Goal: Book appointment/travel/reservation

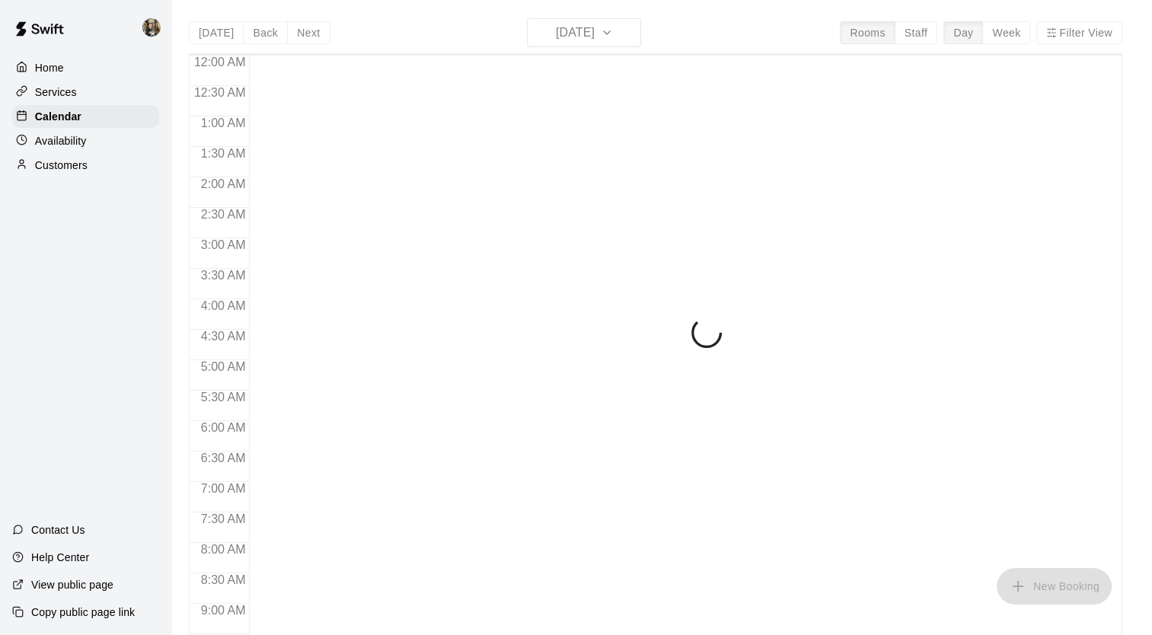
scroll to position [806, 0]
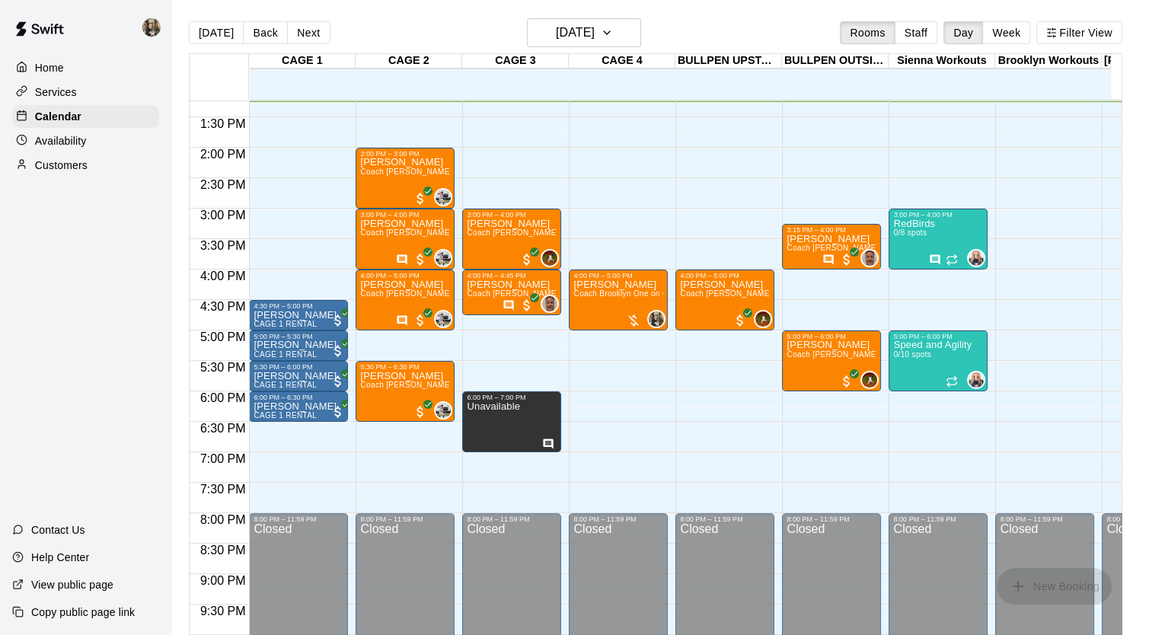
click at [545, 439] on icon "Has notes" at bounding box center [549, 444] width 10 height 10
drag, startPoint x: 545, startPoint y: 439, endPoint x: 504, endPoint y: 432, distance: 41.6
click at [549, 443] on icon "Has notes" at bounding box center [548, 444] width 12 height 12
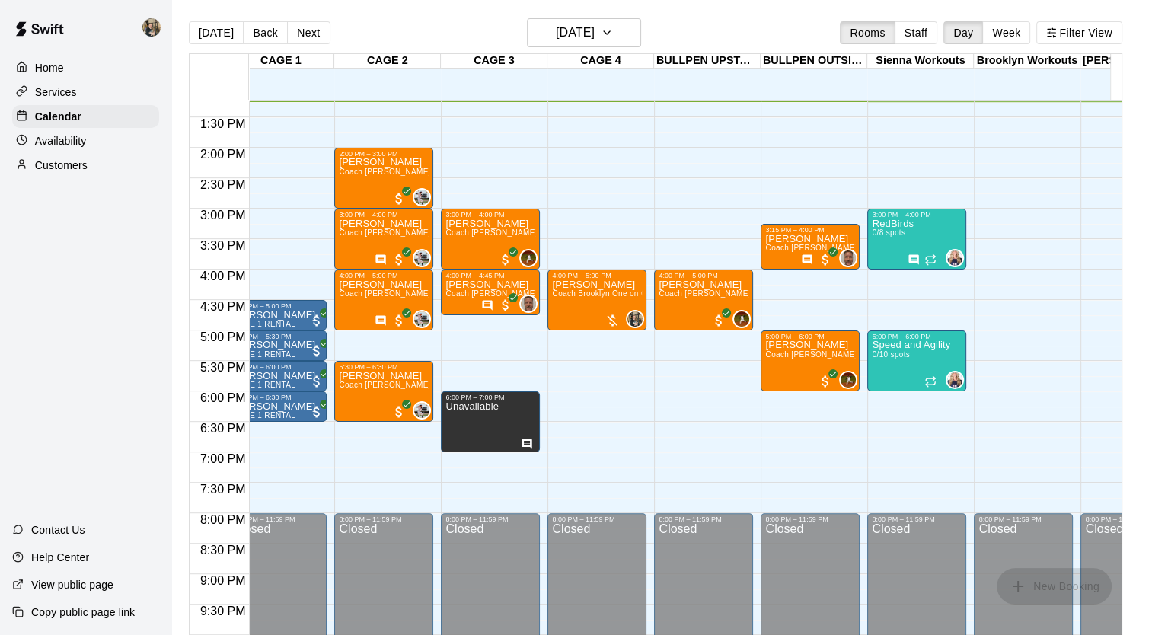
scroll to position [0, 21]
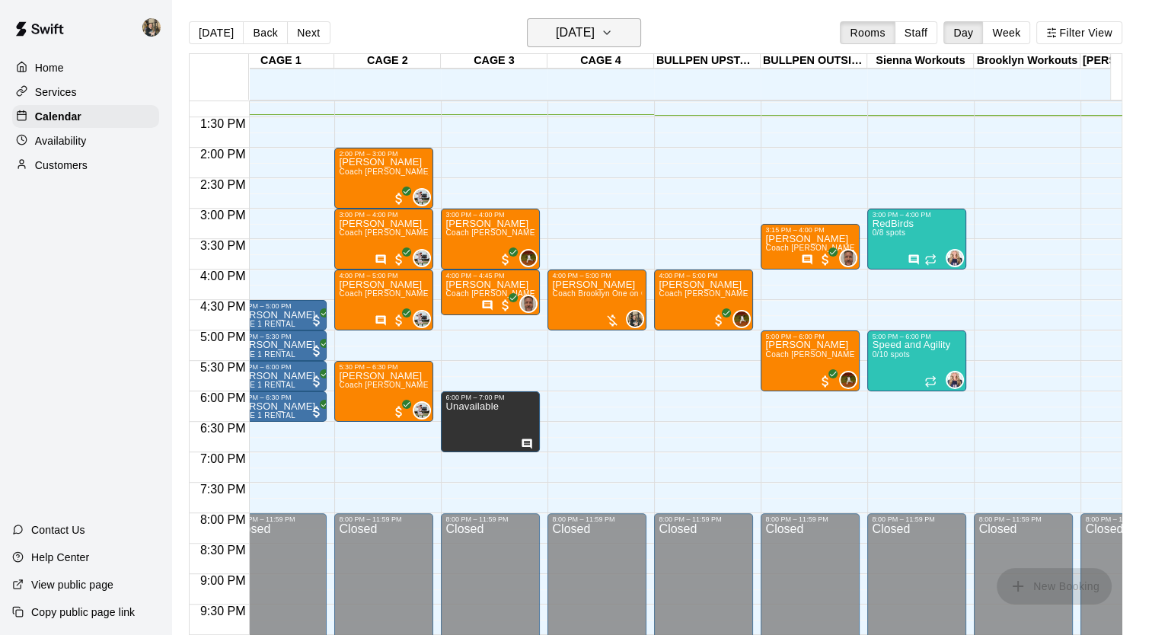
click at [586, 44] on button "[DATE]" at bounding box center [584, 32] width 114 height 29
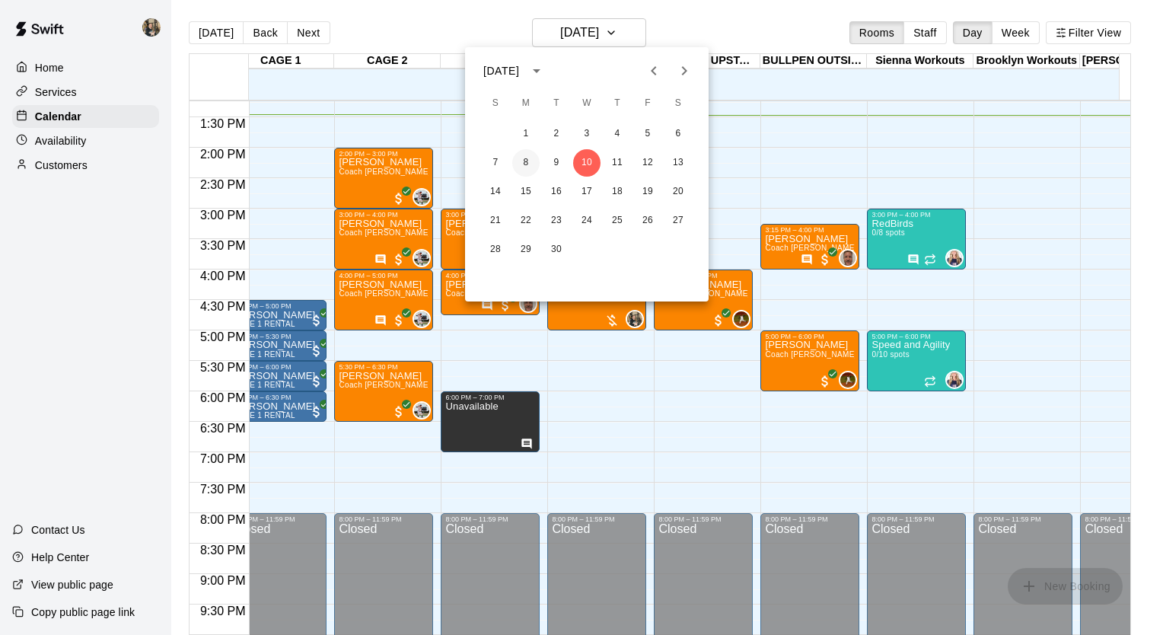
click at [527, 160] on button "8" at bounding box center [525, 162] width 27 height 27
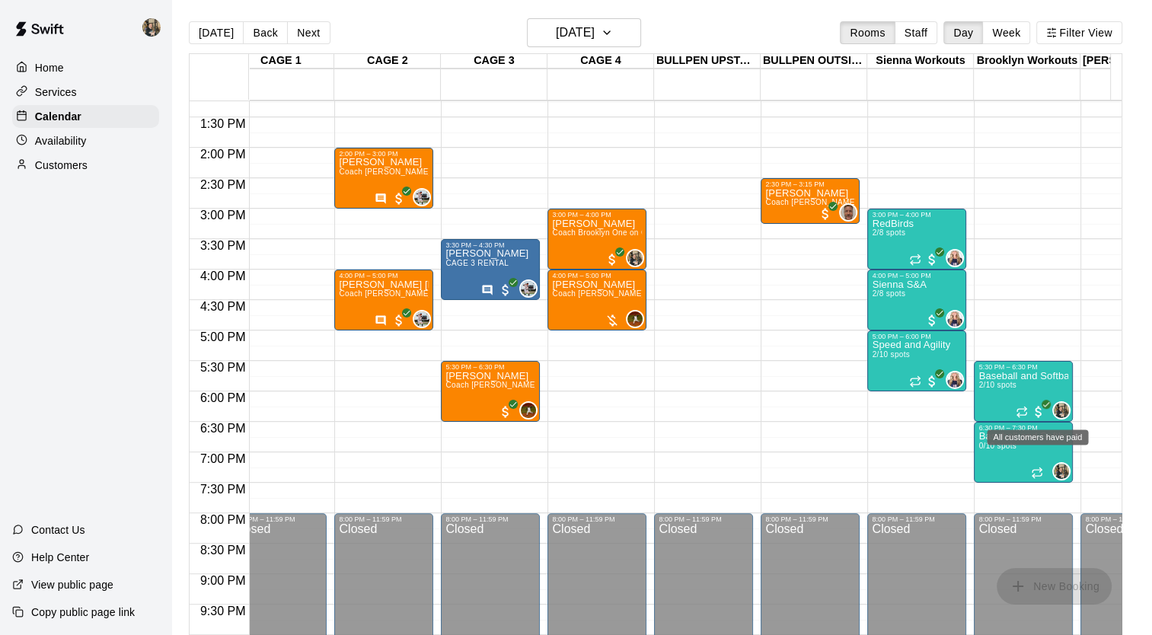
click at [1037, 413] on span "All customers have paid" at bounding box center [1038, 411] width 15 height 15
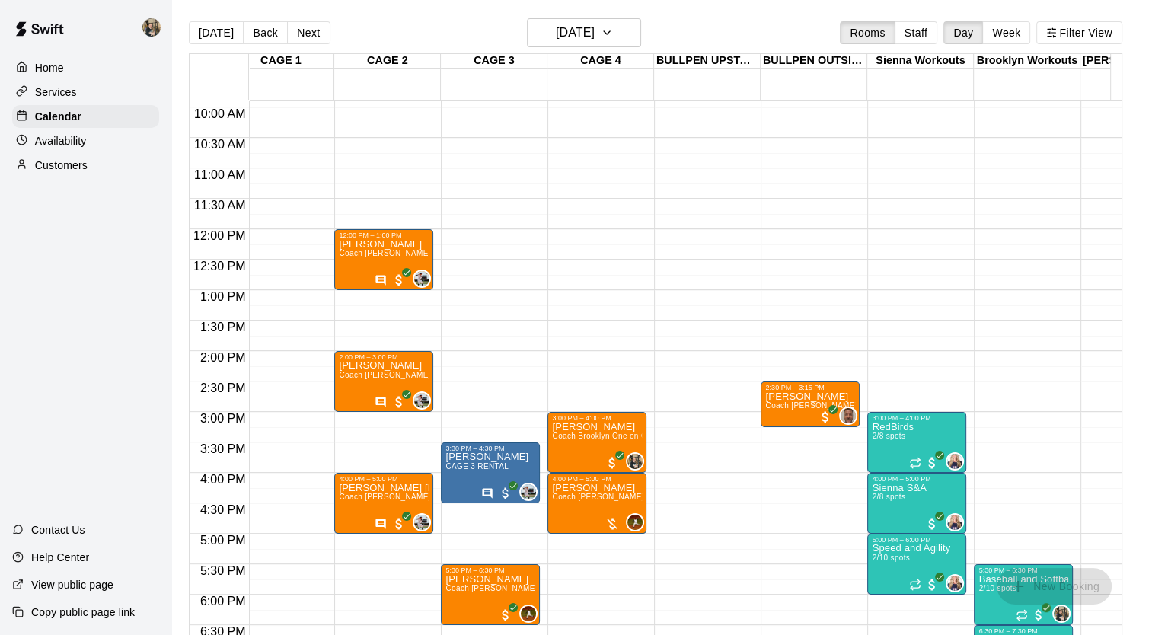
scroll to position [601, 21]
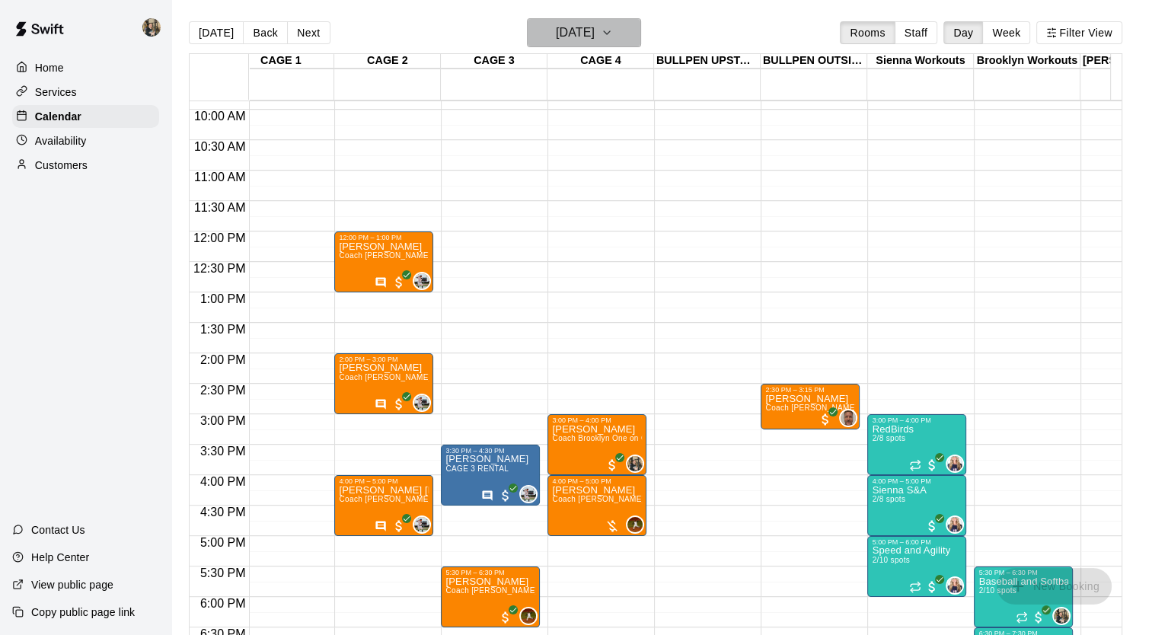
click at [594, 29] on h6 "[DATE]" at bounding box center [575, 32] width 39 height 21
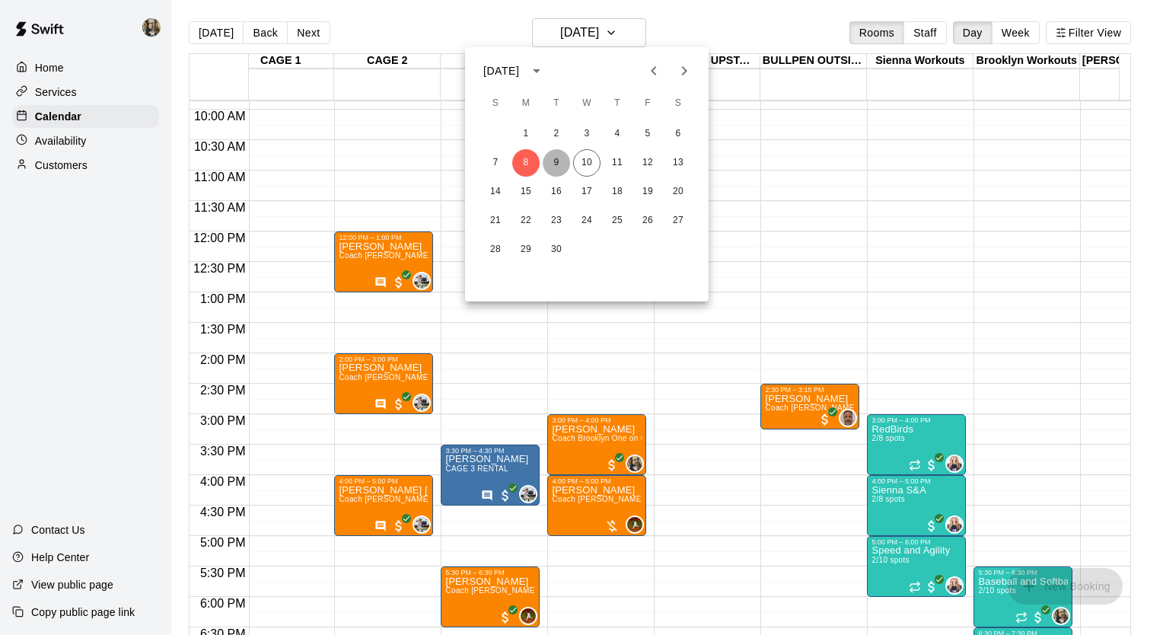
click at [557, 161] on button "9" at bounding box center [556, 162] width 27 height 27
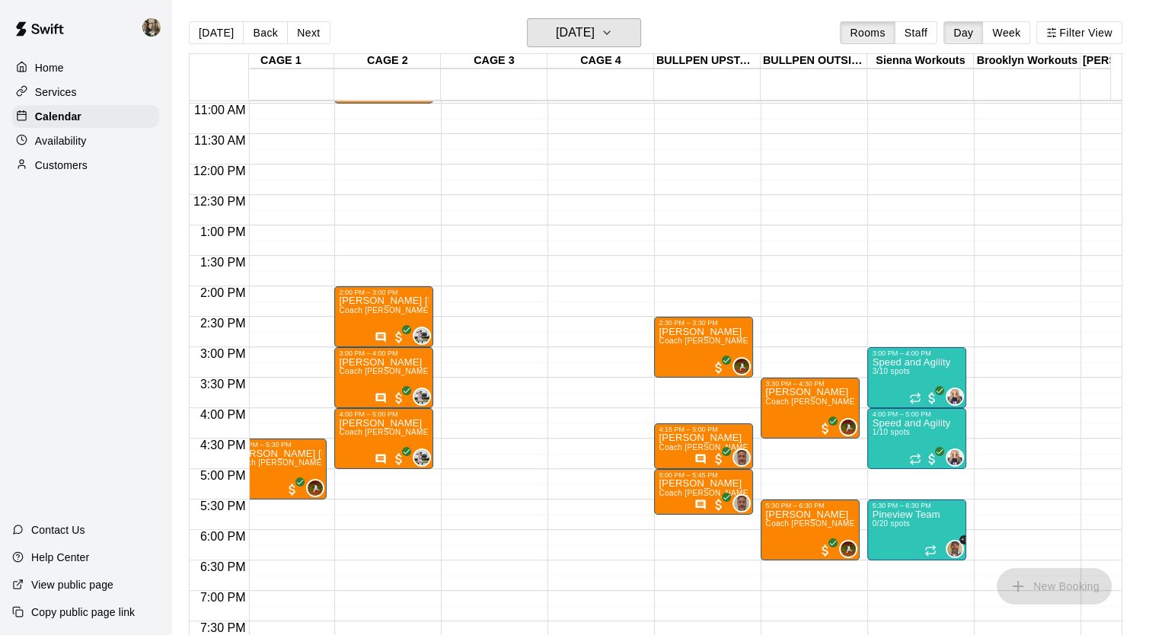
scroll to position [668, 21]
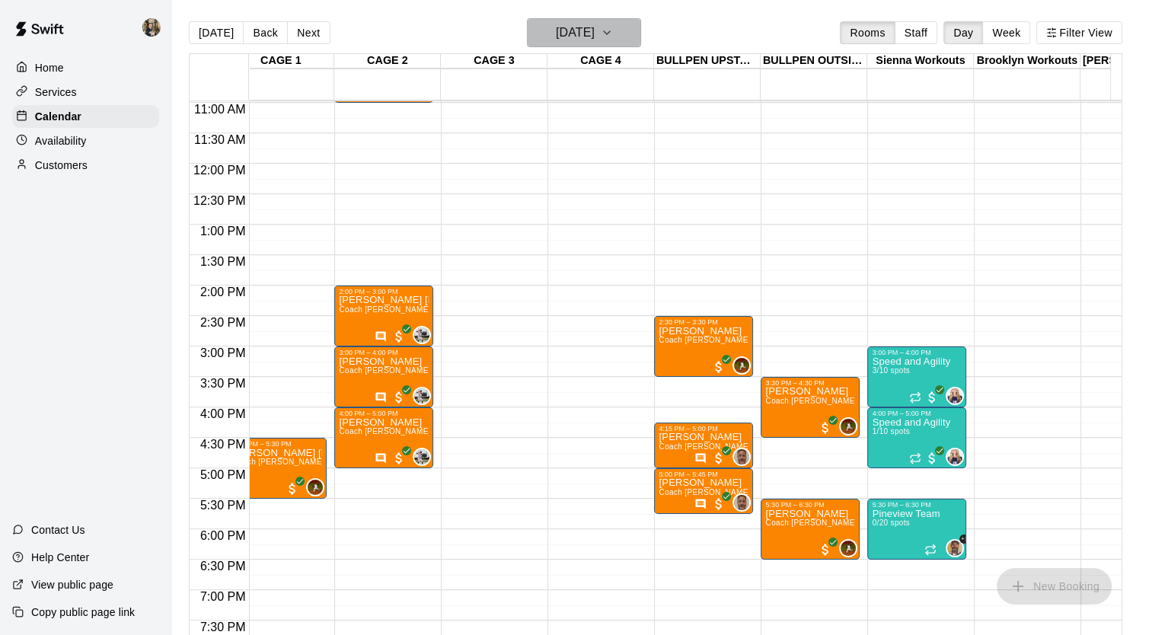
click at [595, 29] on h6 "[DATE]" at bounding box center [575, 32] width 39 height 21
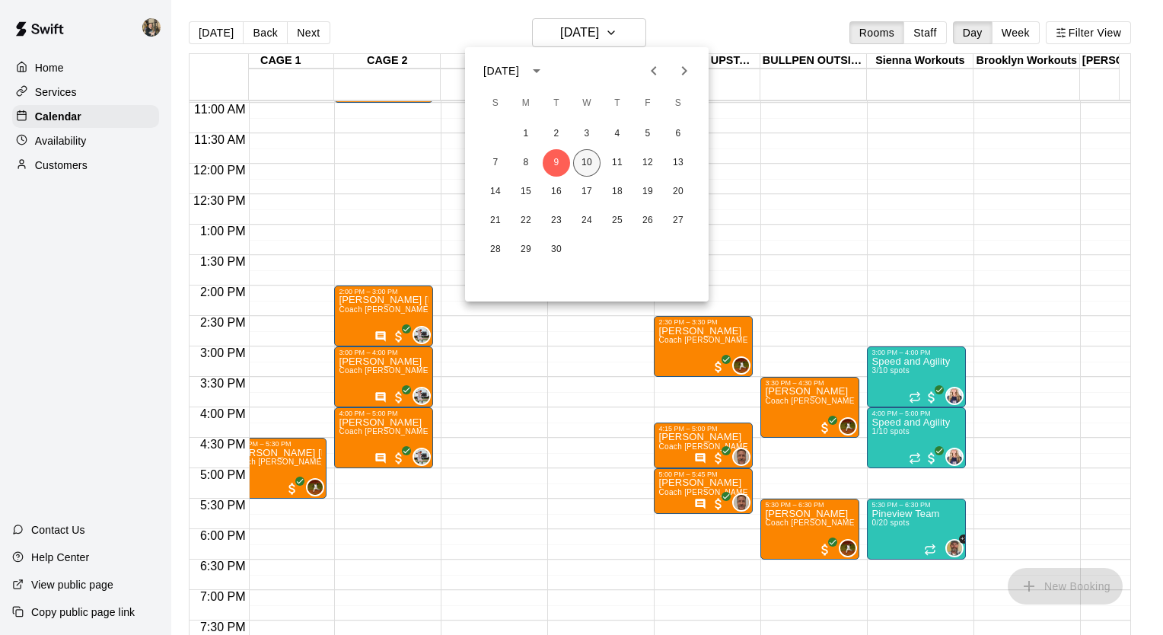
click at [588, 158] on button "10" at bounding box center [586, 162] width 27 height 27
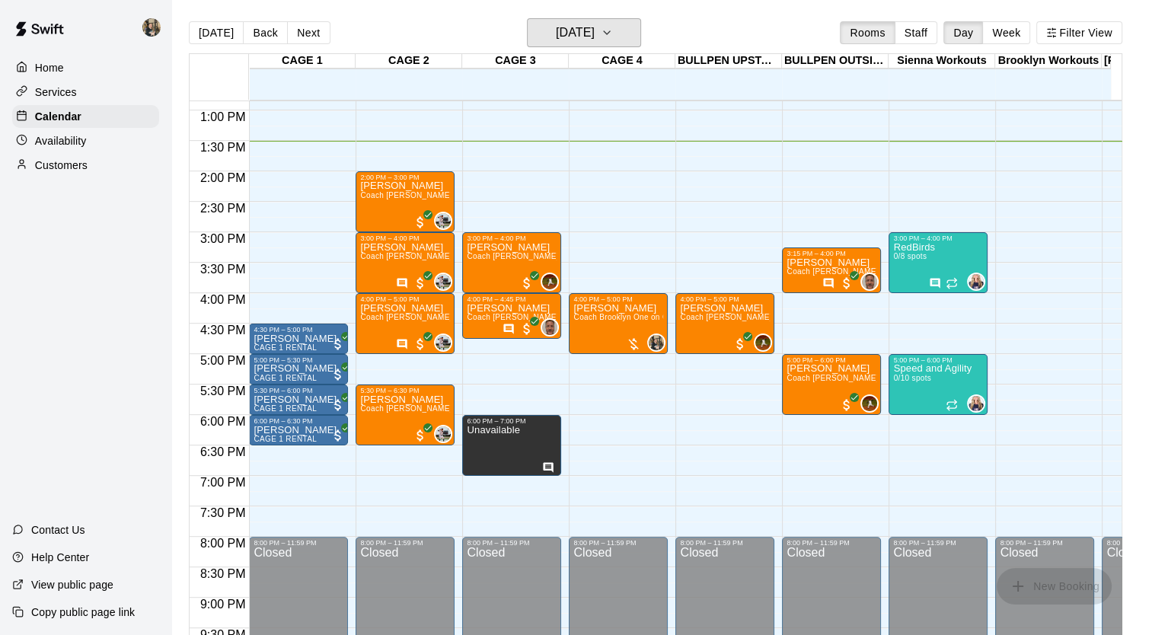
scroll to position [783, 0]
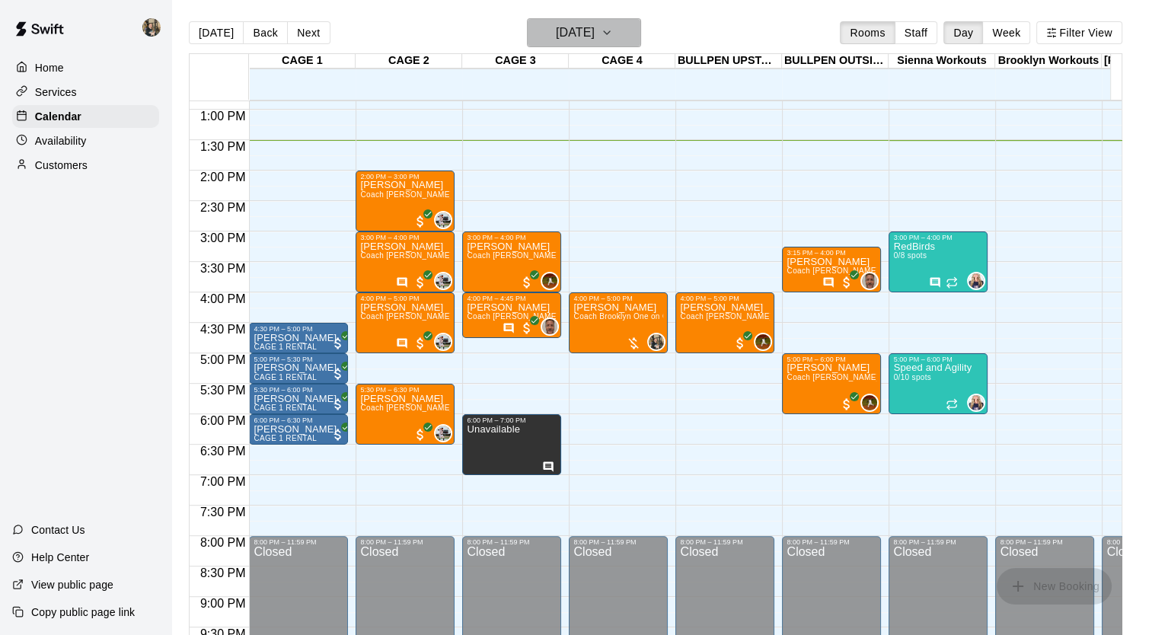
click at [595, 34] on h6 "[DATE]" at bounding box center [575, 32] width 39 height 21
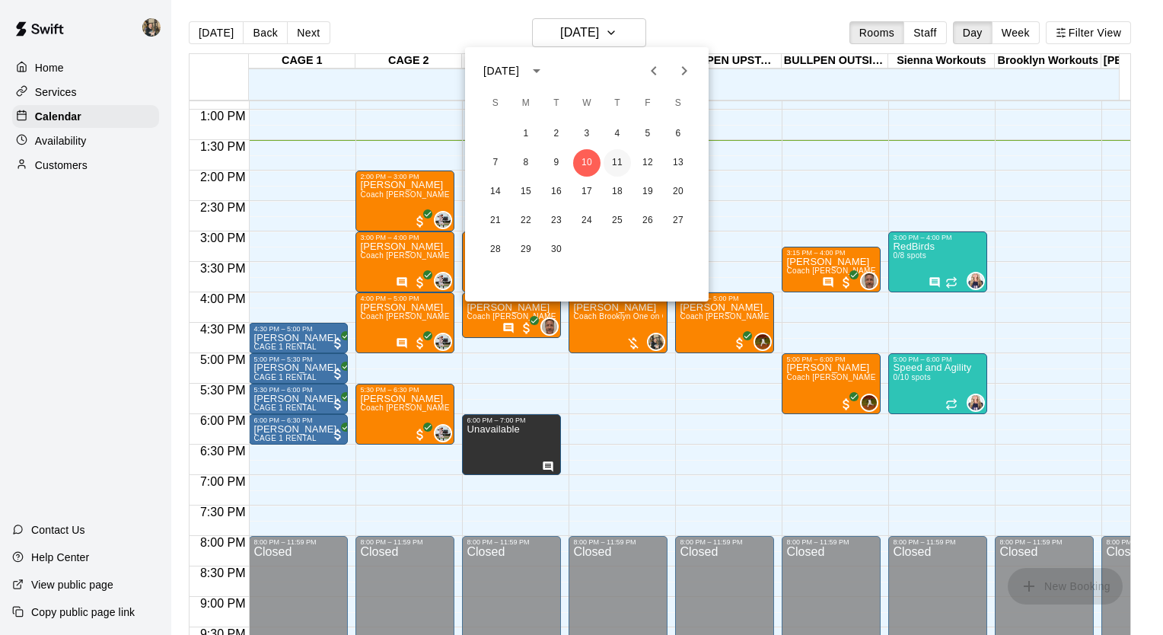
click at [618, 166] on button "11" at bounding box center [617, 162] width 27 height 27
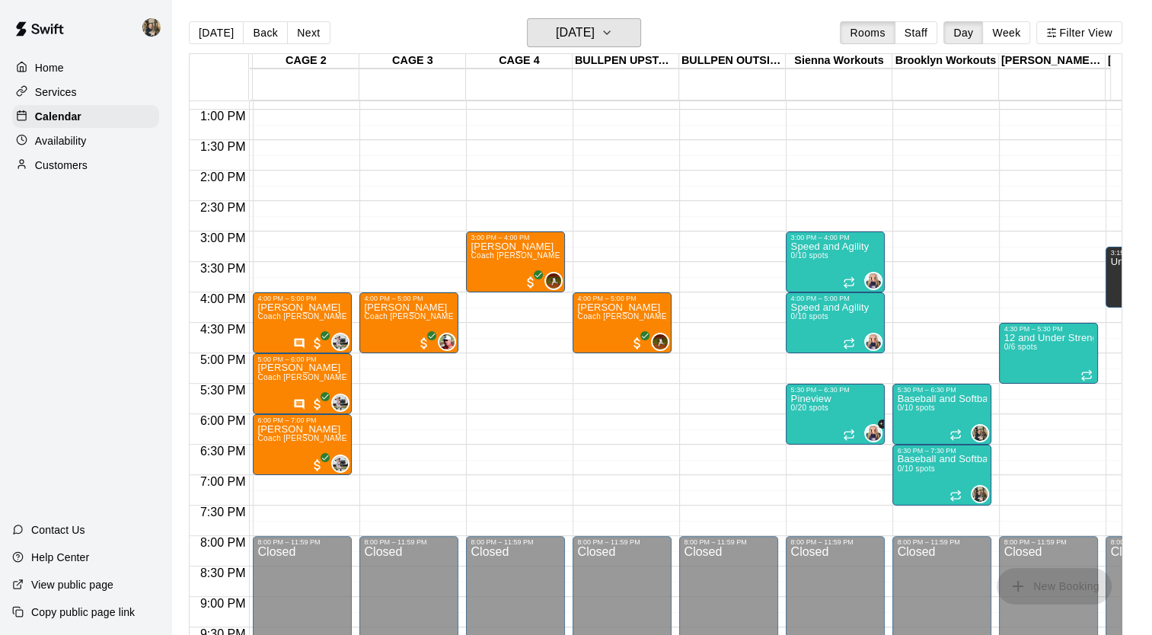
scroll to position [0, 0]
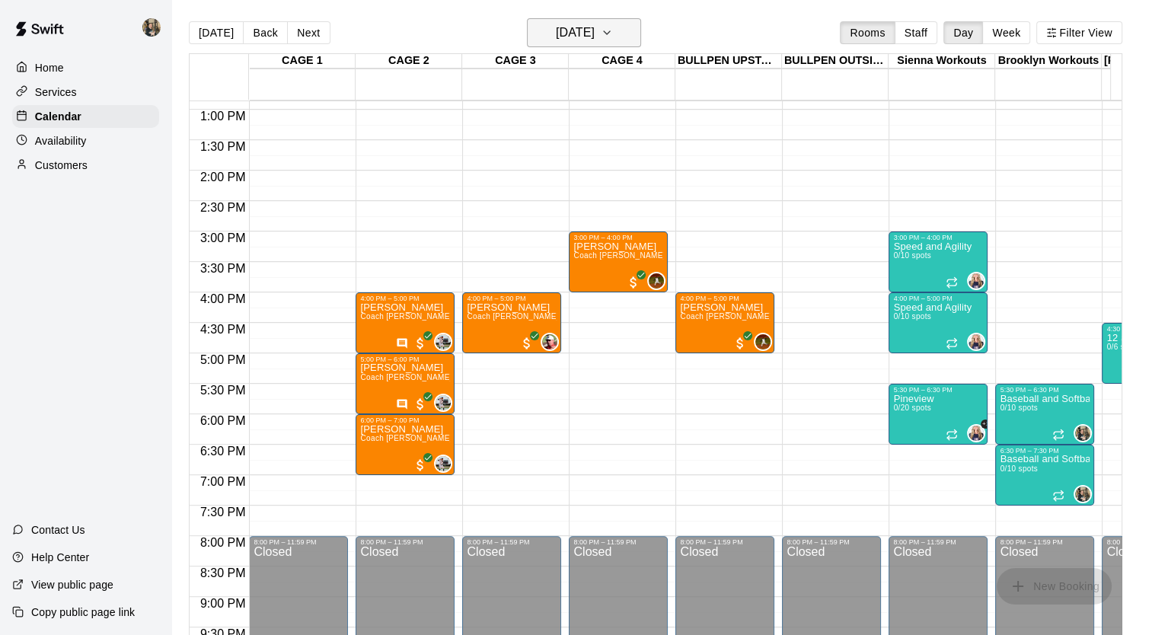
click at [557, 26] on h6 "[DATE]" at bounding box center [575, 32] width 39 height 21
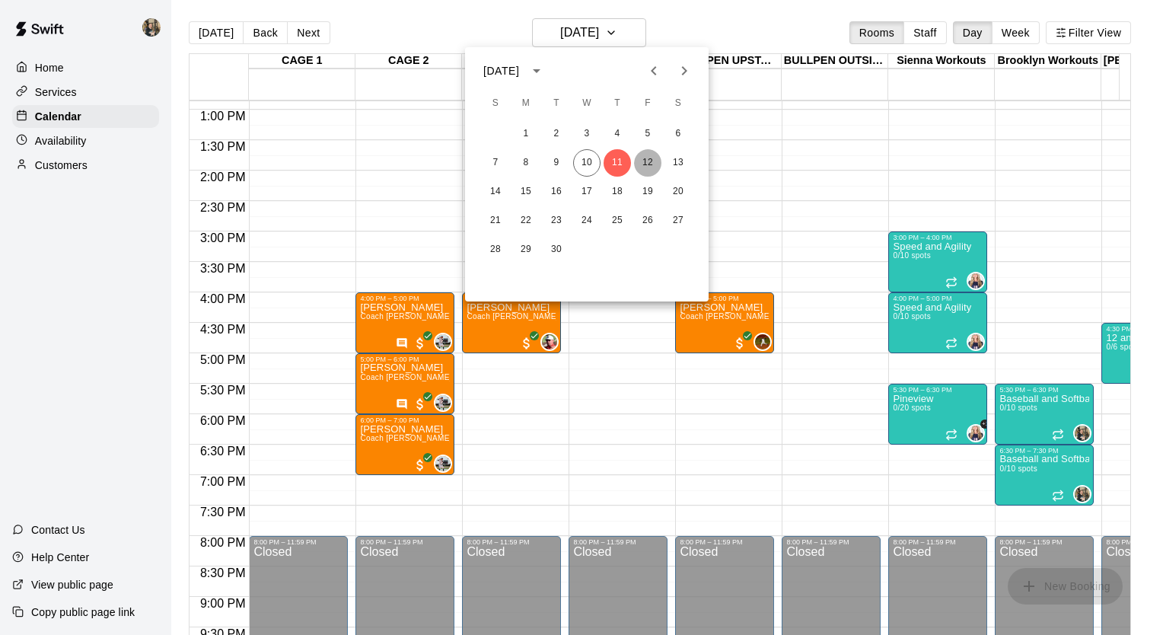
click at [648, 164] on button "12" at bounding box center [647, 162] width 27 height 27
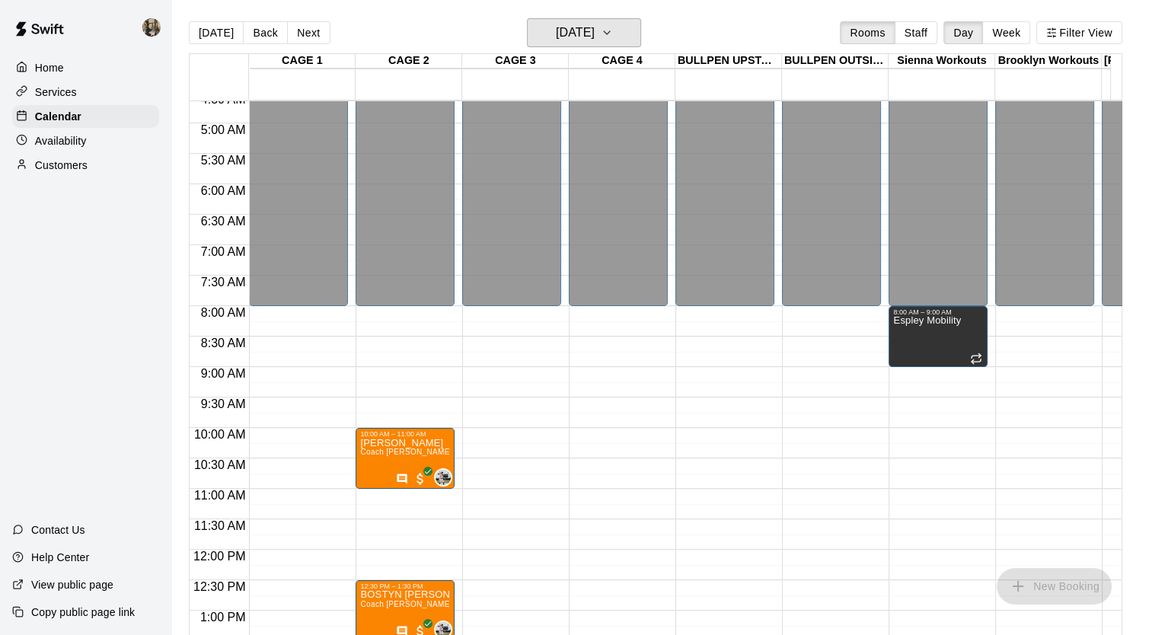
scroll to position [281, 0]
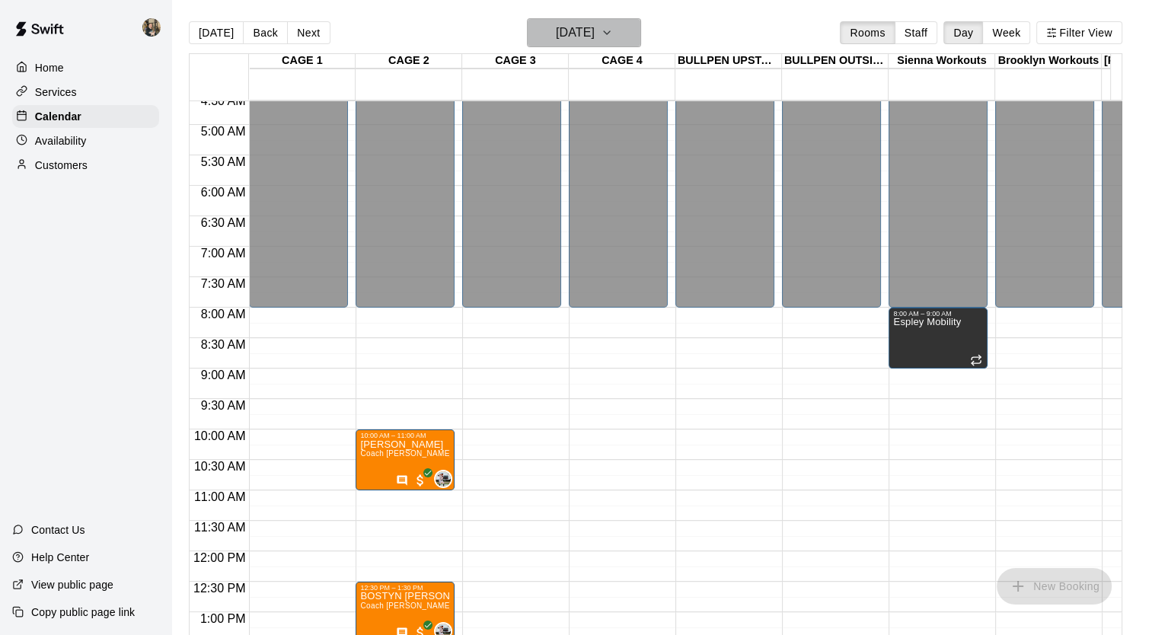
click at [595, 41] on h6 "[DATE]" at bounding box center [575, 32] width 39 height 21
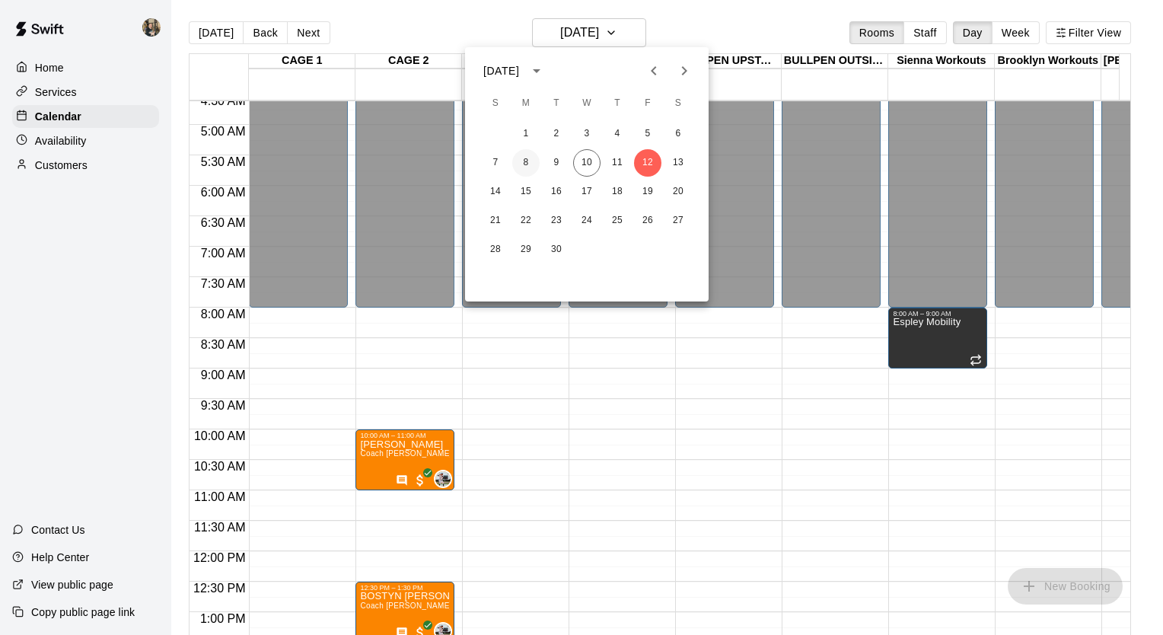
click at [530, 161] on button "8" at bounding box center [525, 162] width 27 height 27
